Goal: Transaction & Acquisition: Purchase product/service

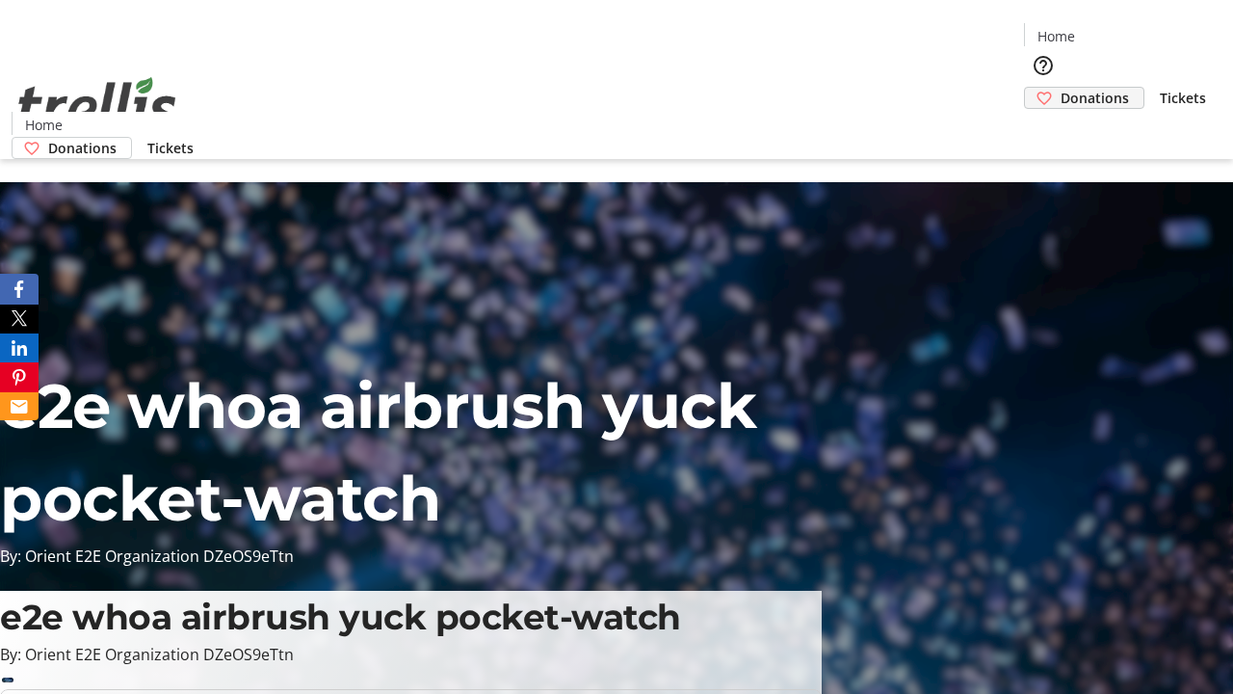
click at [1061, 88] on span "Donations" at bounding box center [1095, 98] width 68 height 20
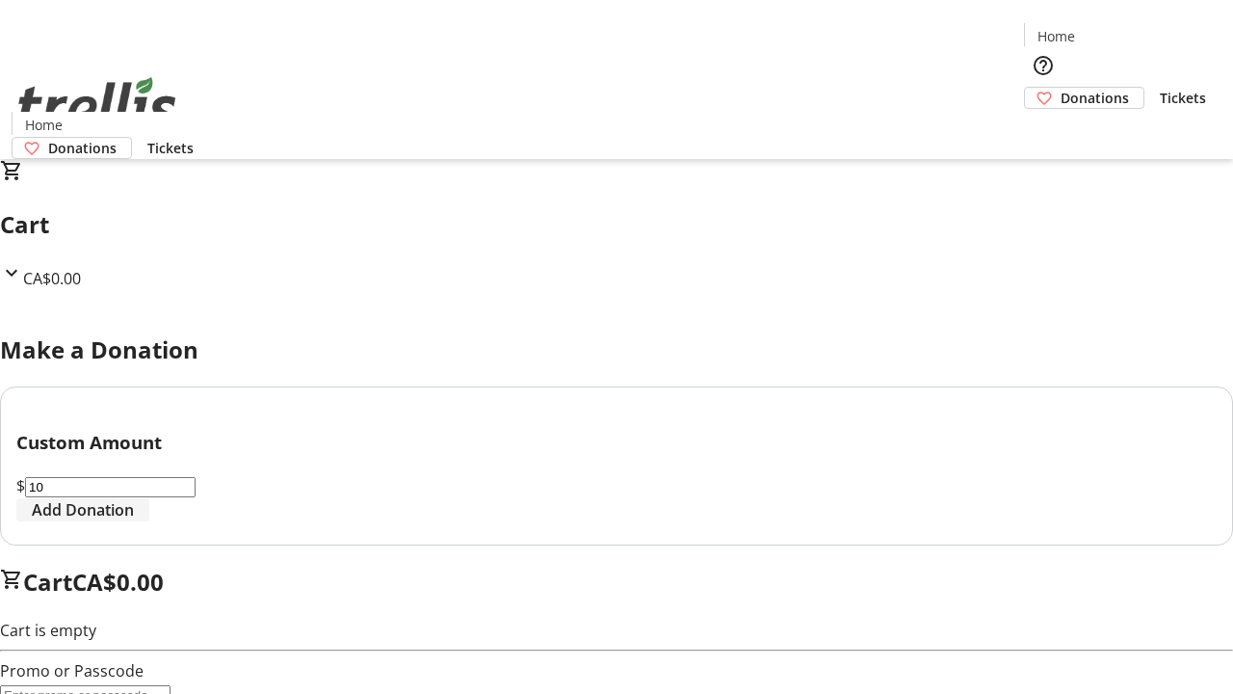
click at [134, 521] on span "Add Donation" at bounding box center [83, 509] width 102 height 23
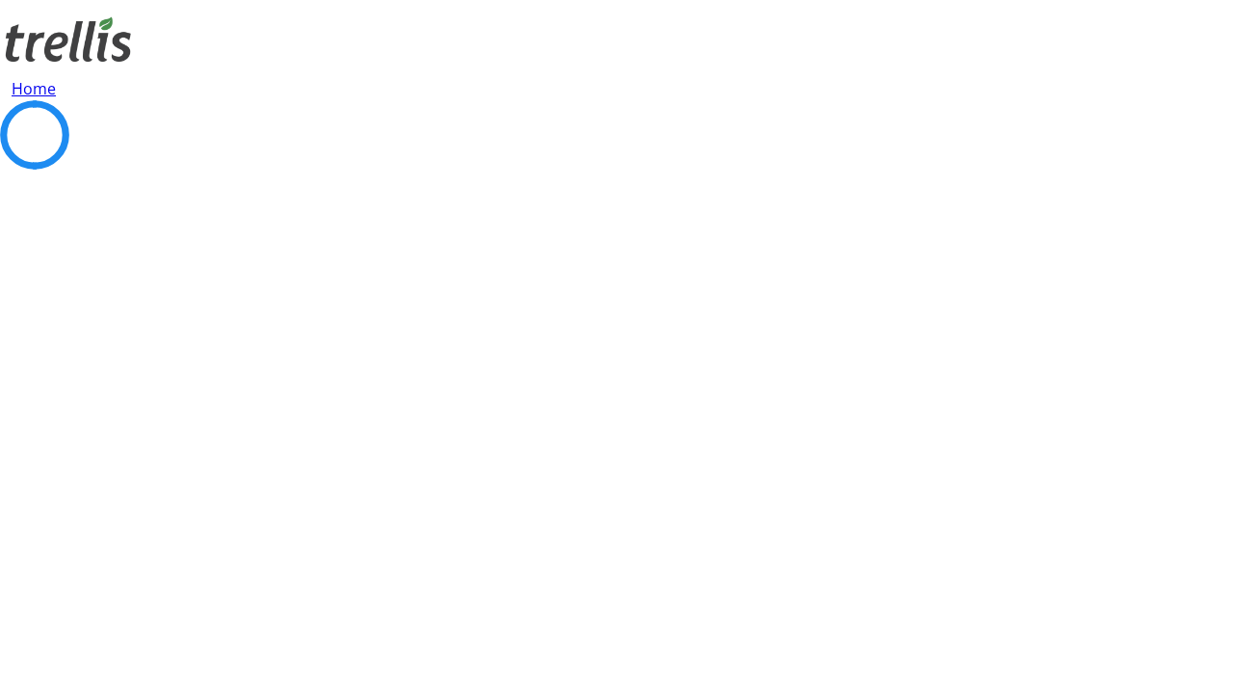
select select "CA"
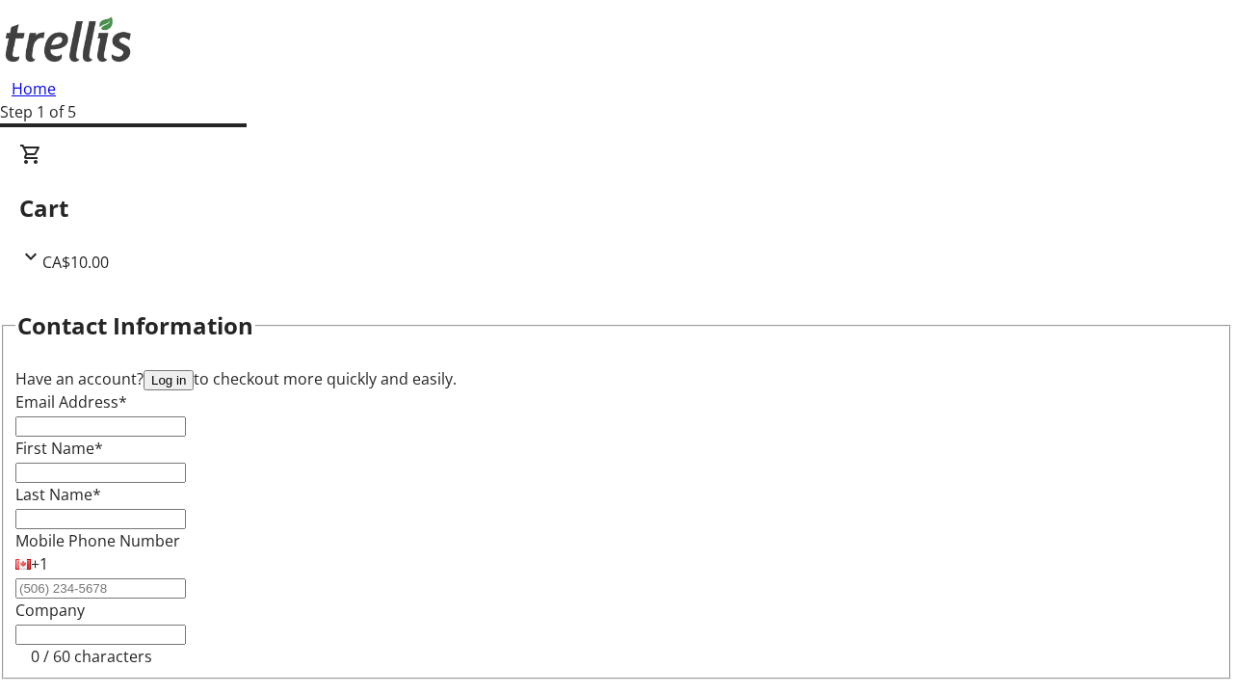
click at [194, 370] on button "Log in" at bounding box center [169, 380] width 50 height 20
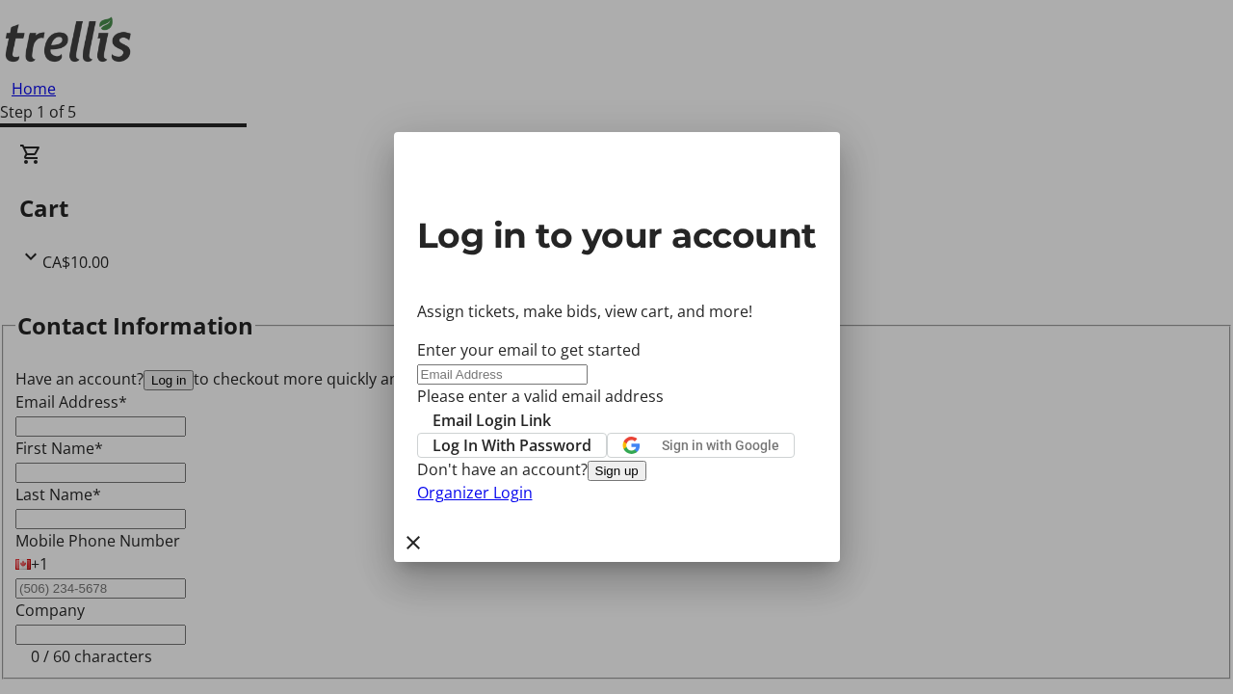
click at [646, 481] on button "Sign up" at bounding box center [617, 470] width 59 height 20
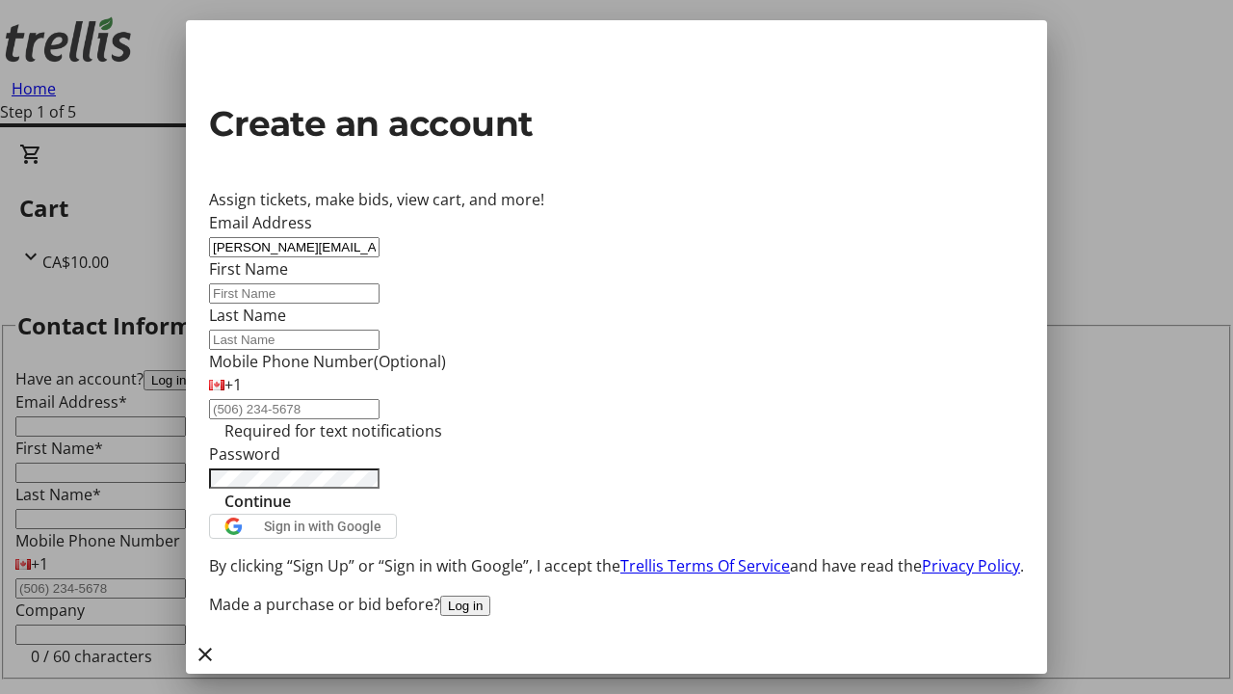
type input "[PERSON_NAME][EMAIL_ADDRESS][PERSON_NAME][DOMAIN_NAME]"
type input "[PERSON_NAME]"
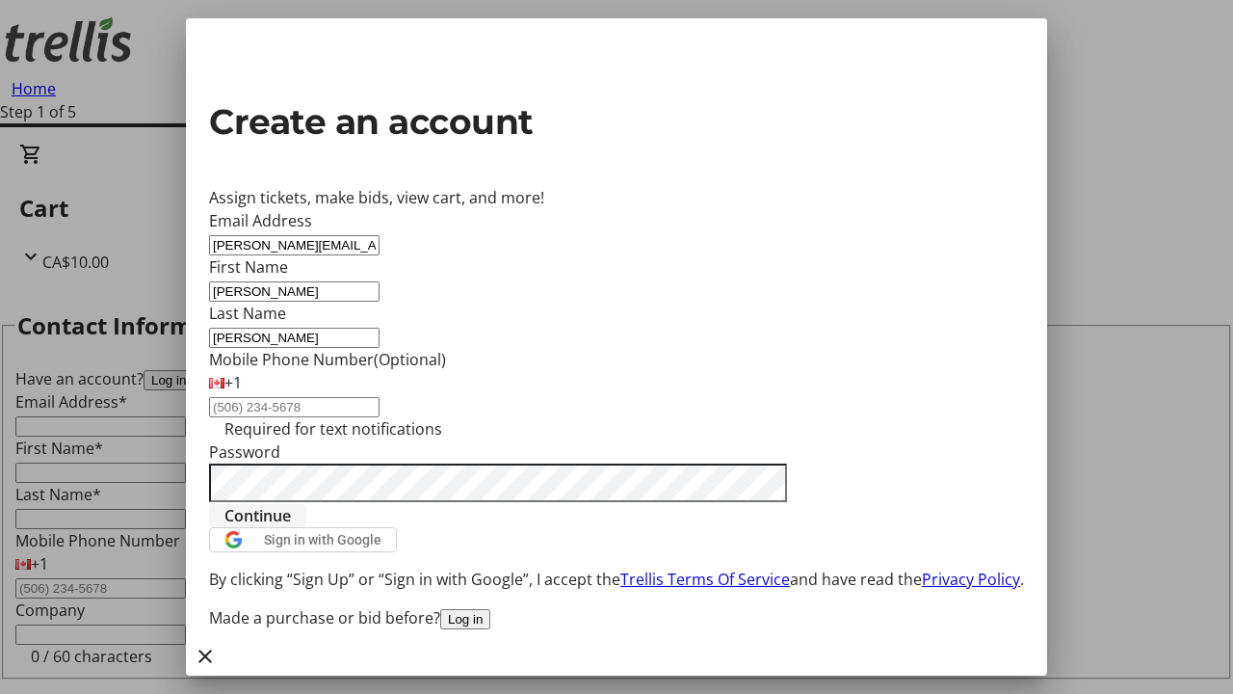
click at [291, 527] on span "Continue" at bounding box center [257, 515] width 66 height 23
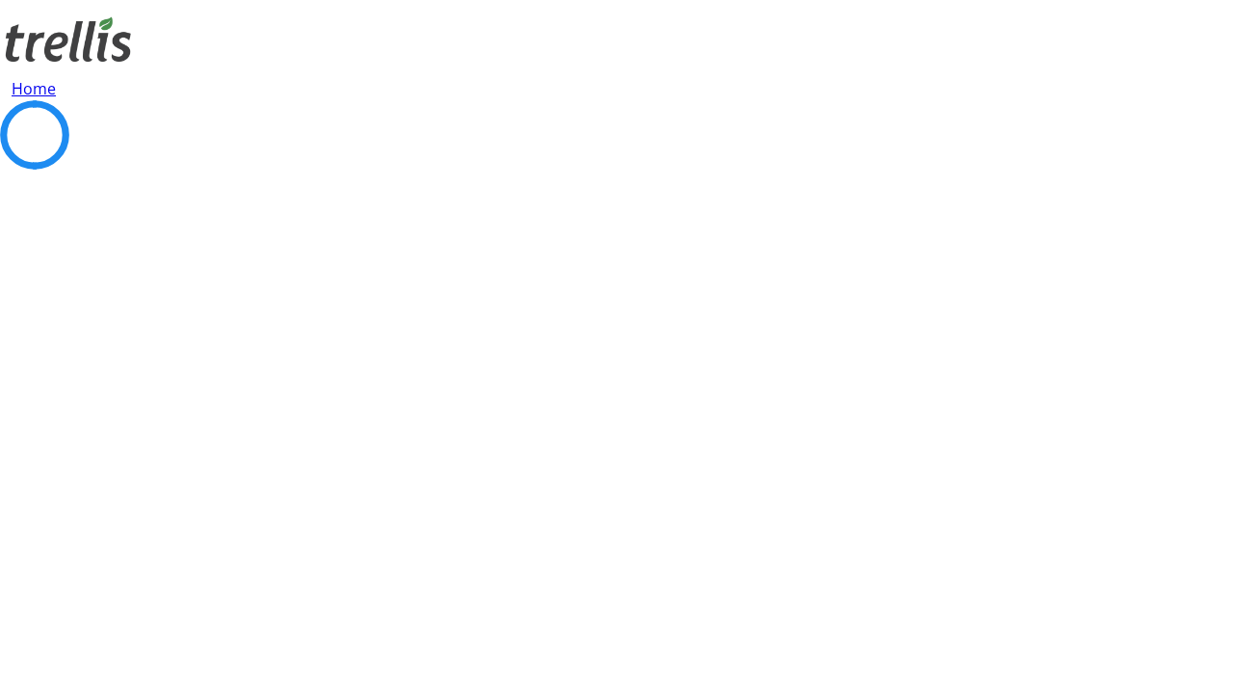
select select "BC"
select select "CA"
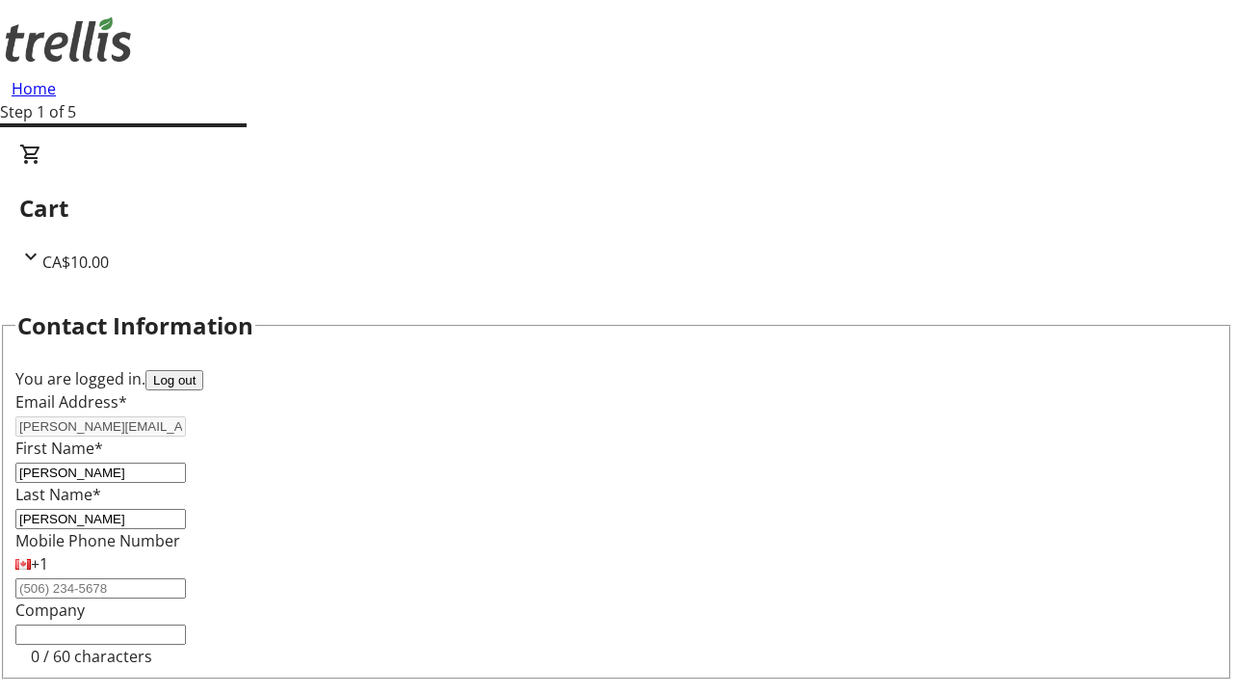
select select "BC"
select select "CA"
